Goal: Information Seeking & Learning: Check status

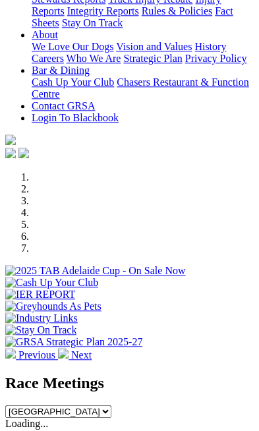
scroll to position [379, 0]
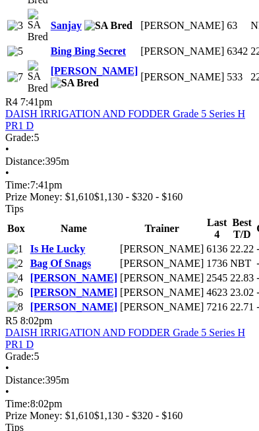
scroll to position [1563, 0]
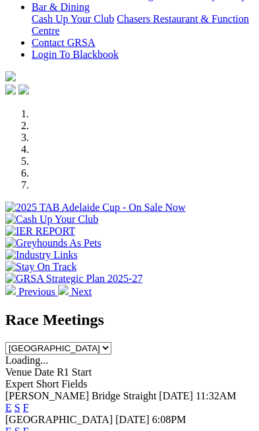
scroll to position [448, 0]
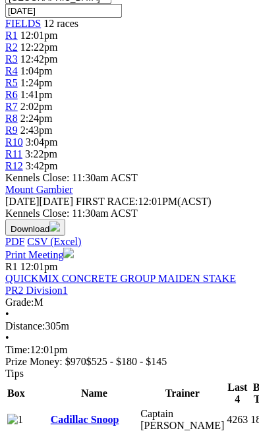
scroll to position [563, 0]
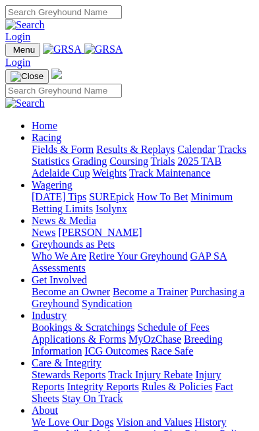
scroll to position [393, 0]
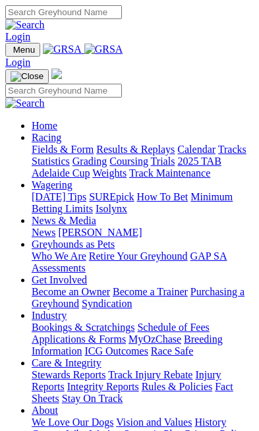
click at [11, 53] on img "Toggle navigation" at bounding box center [11, 53] width 0 height 0
click at [43, 138] on link "Racing" at bounding box center [47, 137] width 30 height 11
click at [96, 155] on link "Results & Replays" at bounding box center [135, 149] width 78 height 11
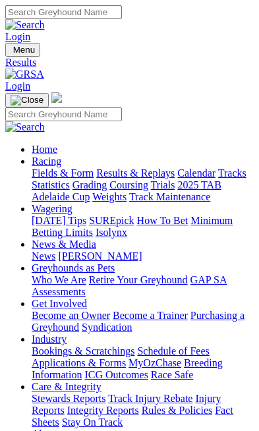
type input "[DATE]"
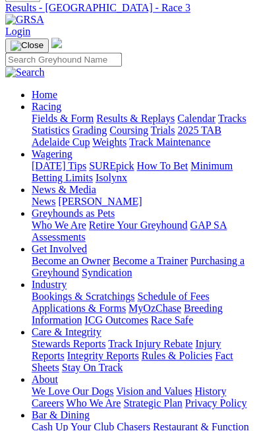
scroll to position [53, 0]
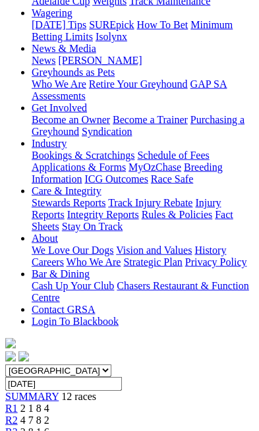
scroll to position [196, 0]
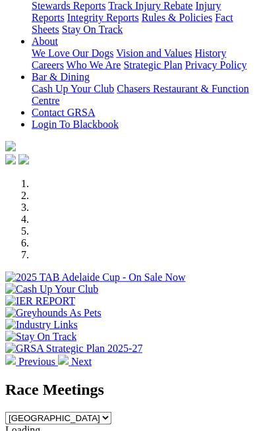
scroll to position [370, 0]
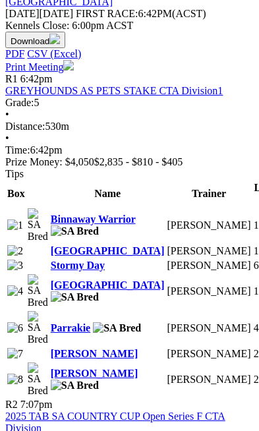
scroll to position [753, 0]
